Goal: Task Accomplishment & Management: Manage account settings

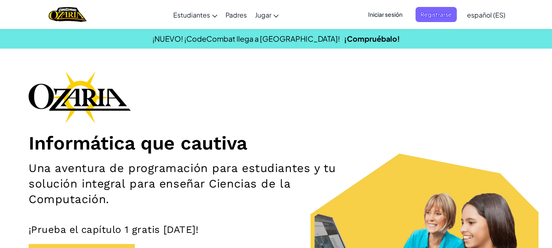
click at [432, 45] on section "¡NUEVO! ¡CodeCombat llega a [GEOGRAPHIC_DATA]! ¡Compruébalo!" at bounding box center [276, 39] width 552 height 20
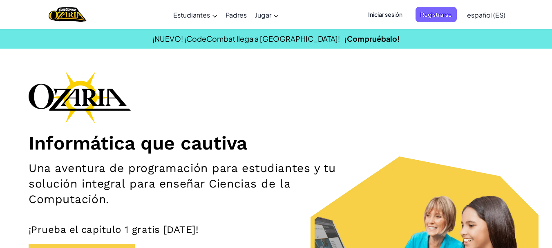
click at [384, 19] on span "Iniciar sesión" at bounding box center [385, 14] width 44 height 15
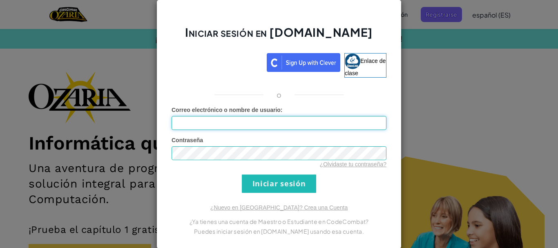
click at [254, 121] on input "Correo electrónico o nombre de usuario :" at bounding box center [278, 123] width 215 height 14
type input "[EMAIL_ADDRESS][DOMAIN_NAME]"
click at [242, 174] on input "Iniciar sesión" at bounding box center [279, 183] width 74 height 18
